Goal: Register for event/course

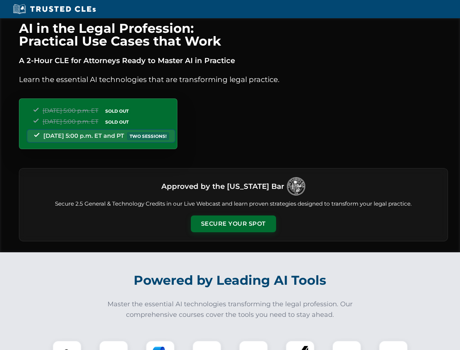
click at [233, 224] on button "Secure Your Spot" at bounding box center [233, 223] width 85 height 17
click at [67, 345] on img at bounding box center [67, 355] width 21 height 21
